Goal: Obtain resource: Download file/media

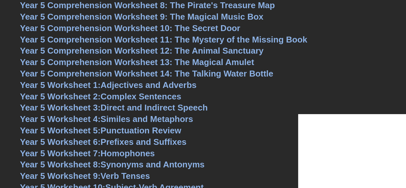
scroll to position [2962, 0]
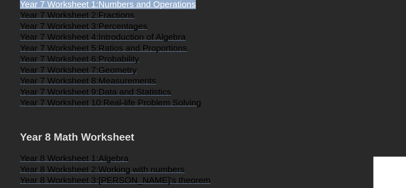
drag, startPoint x: 165, startPoint y: 29, endPoint x: 16, endPoint y: 29, distance: 149.0
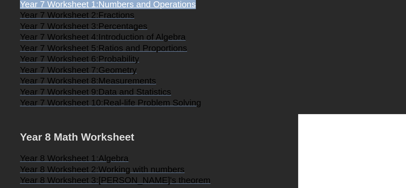
click at [116, 20] on span "Fractions" at bounding box center [116, 15] width 36 height 10
click at [118, 9] on span "Numbers and Operations" at bounding box center [146, 4] width 97 height 10
